Goal: Browse casually: Explore the website without a specific task or goal

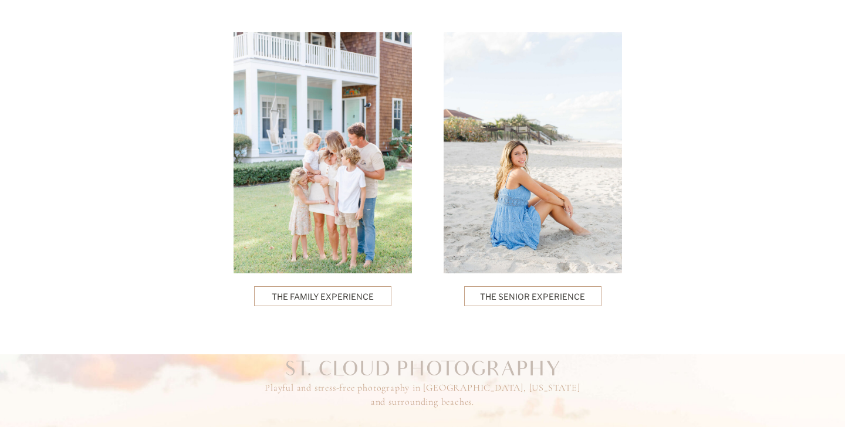
scroll to position [3049, 0]
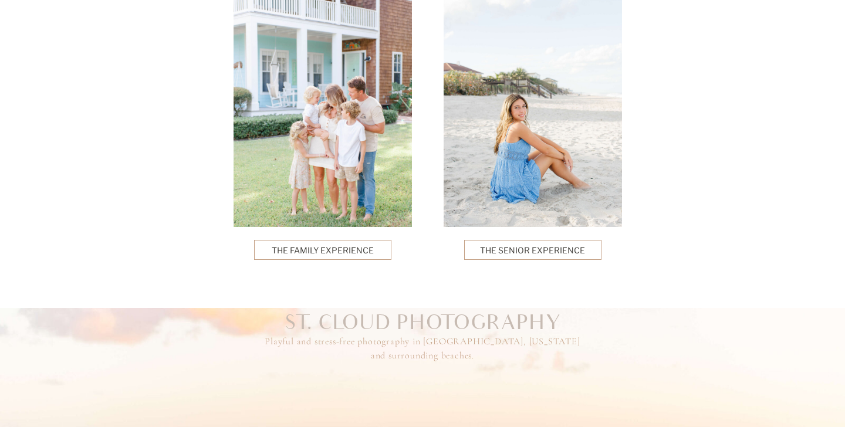
click at [318, 245] on p "The Family Experience" at bounding box center [323, 250] width 103 height 12
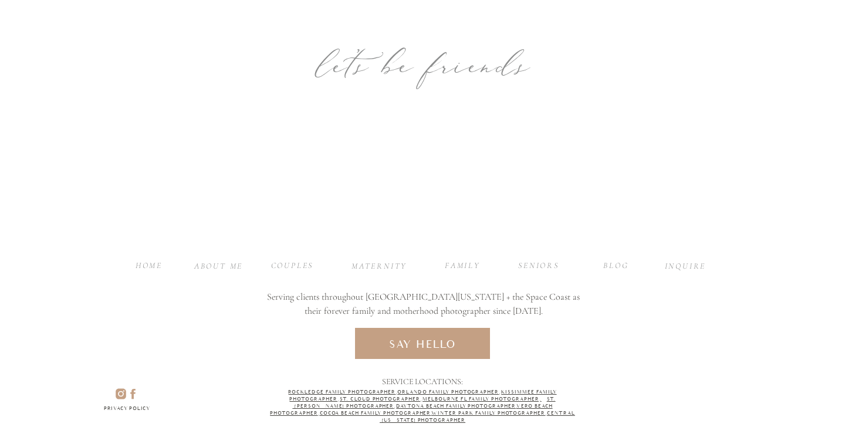
scroll to position [4769, 0]
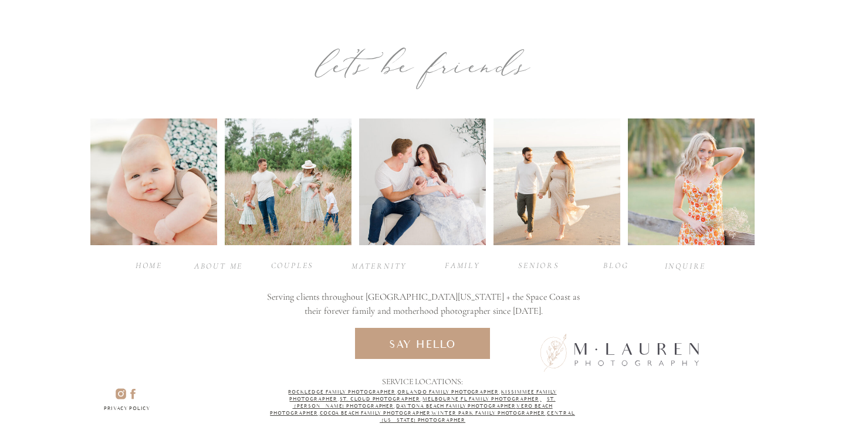
click at [685, 263] on div "INQUIRE" at bounding box center [685, 265] width 47 height 11
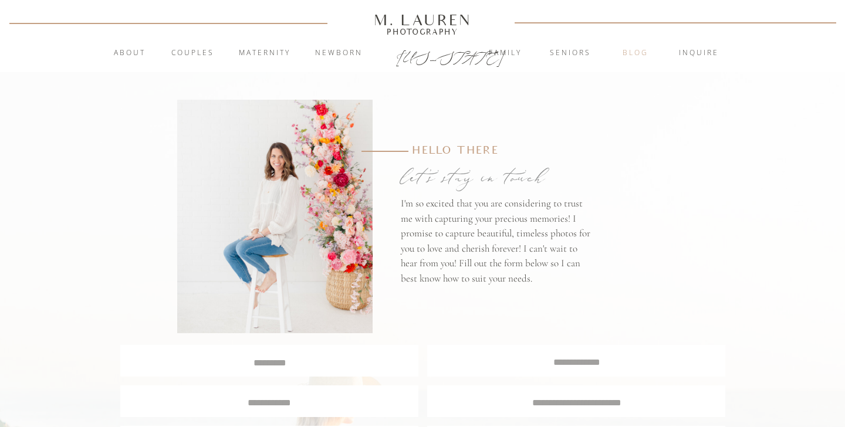
click at [633, 56] on nav "blog" at bounding box center [635, 54] width 63 height 12
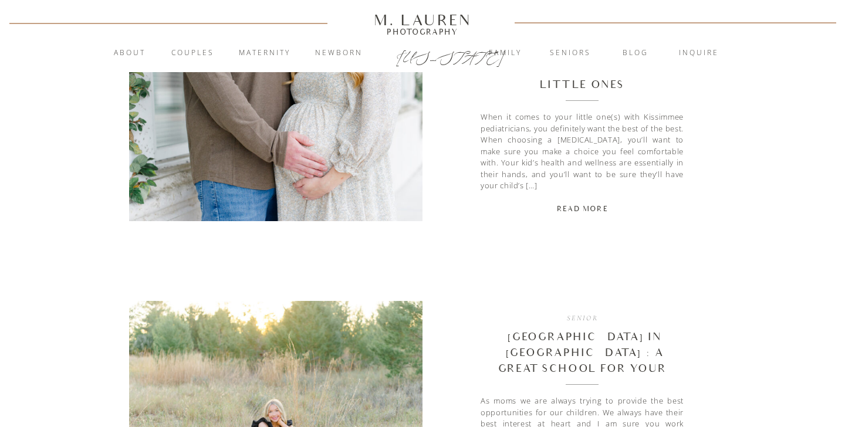
scroll to position [2016, 0]
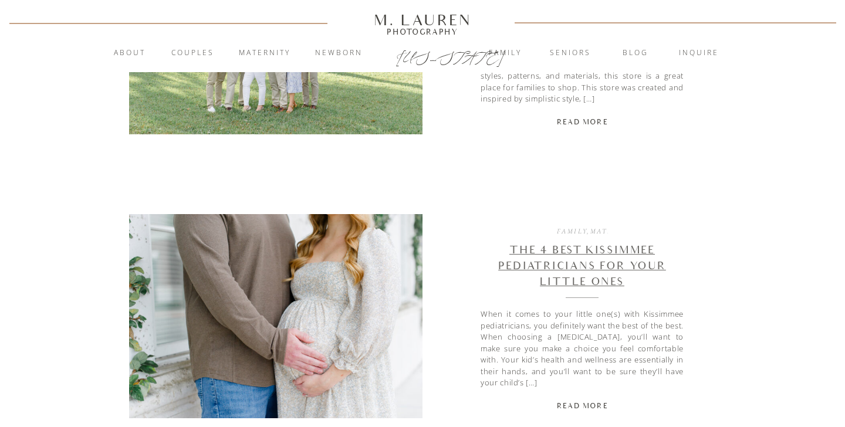
click at [594, 250] on link "The 4 Best Kissimmee Pediatricians For Your Little Ones" at bounding box center [582, 266] width 168 height 44
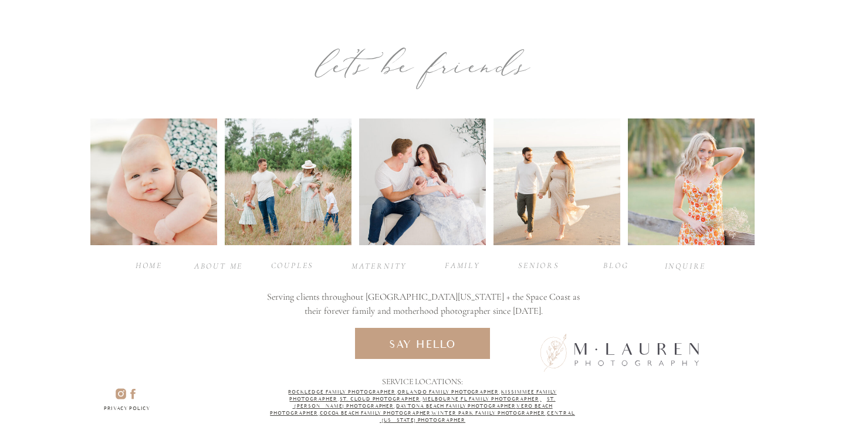
scroll to position [4368, 0]
click at [433, 399] on link "Melbourne Fl Family Photographer," at bounding box center [481, 398] width 119 height 5
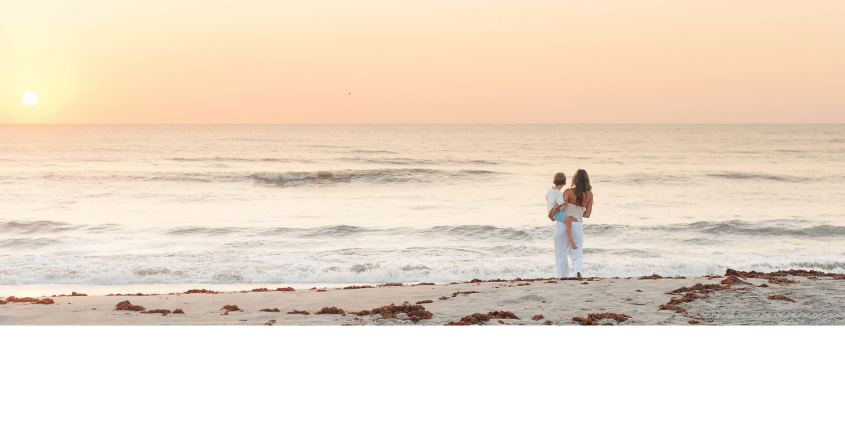
scroll to position [1639, 0]
